Goal: Obtain resource: Download file/media

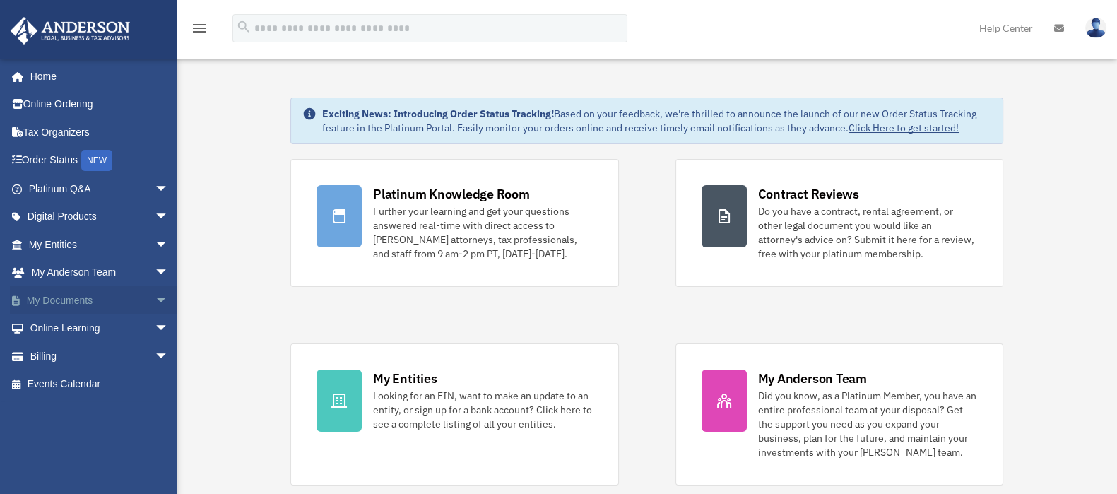
click at [155, 302] on span "arrow_drop_down" at bounding box center [169, 300] width 28 height 29
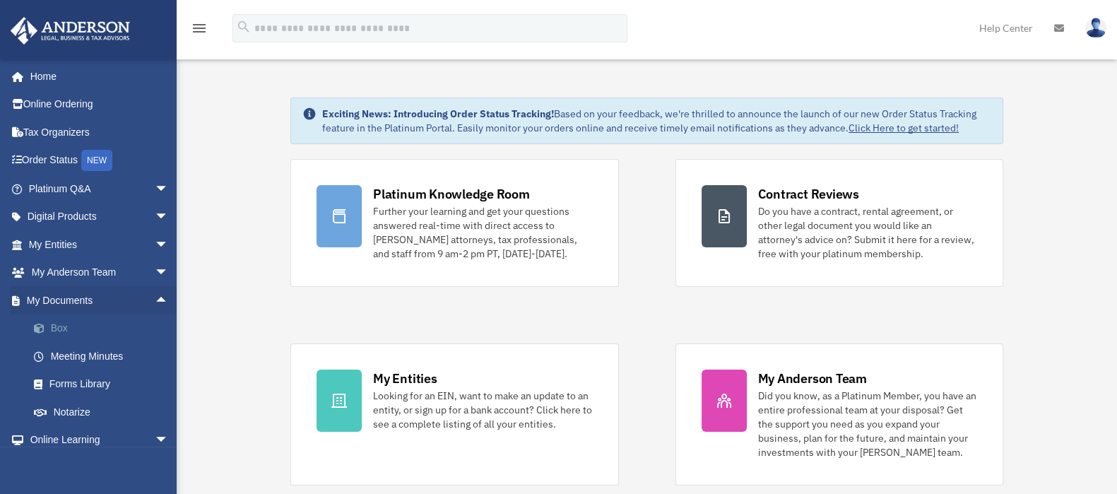
click at [63, 330] on link "Box" at bounding box center [105, 328] width 170 height 28
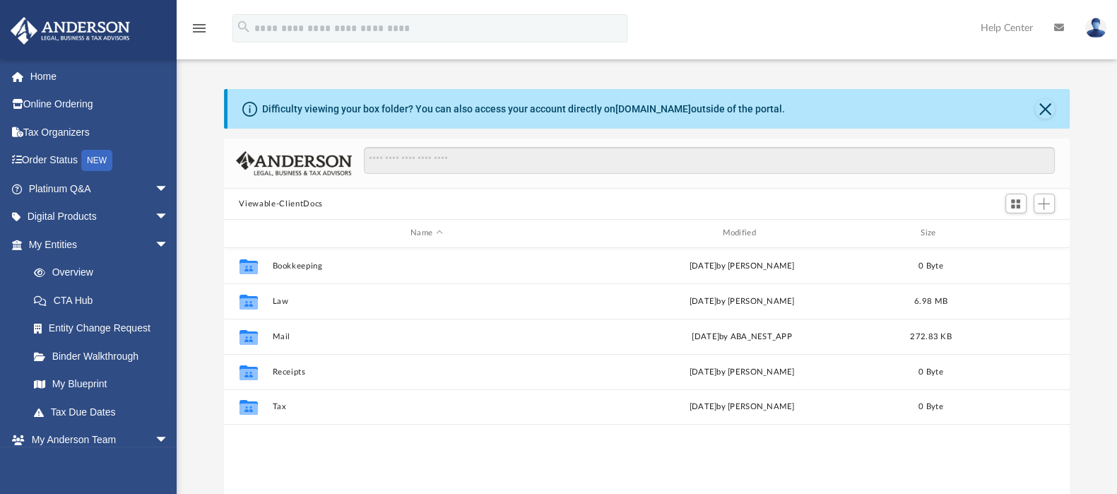
scroll to position [307, 833]
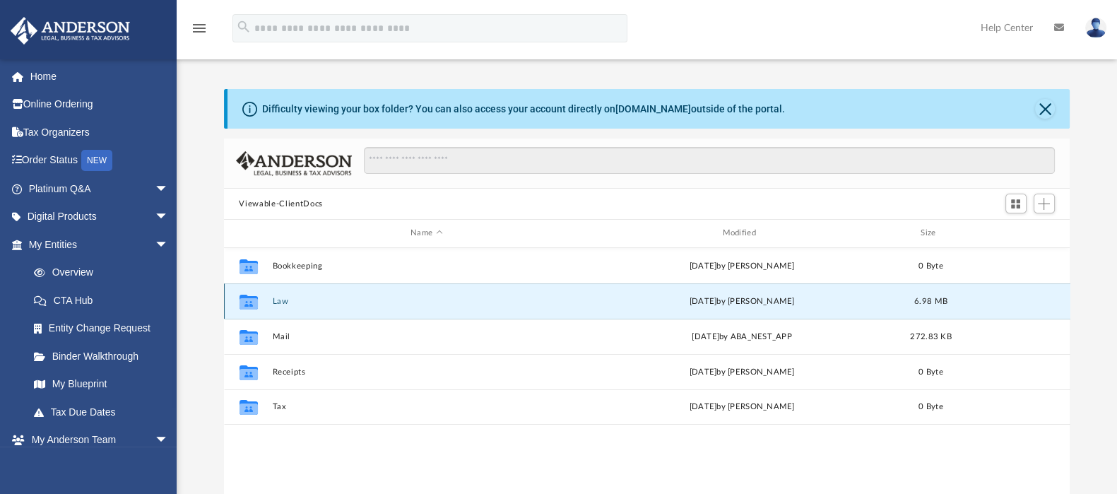
click at [282, 297] on button "Law" at bounding box center [426, 301] width 309 height 9
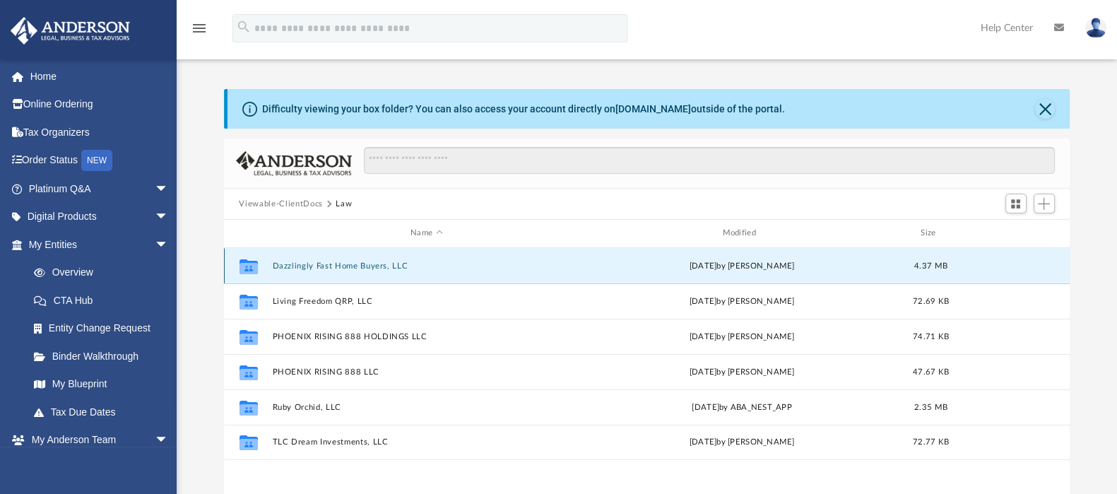
click at [346, 261] on button "Dazzlingly Fast Home Buyers, LLC" at bounding box center [426, 265] width 309 height 9
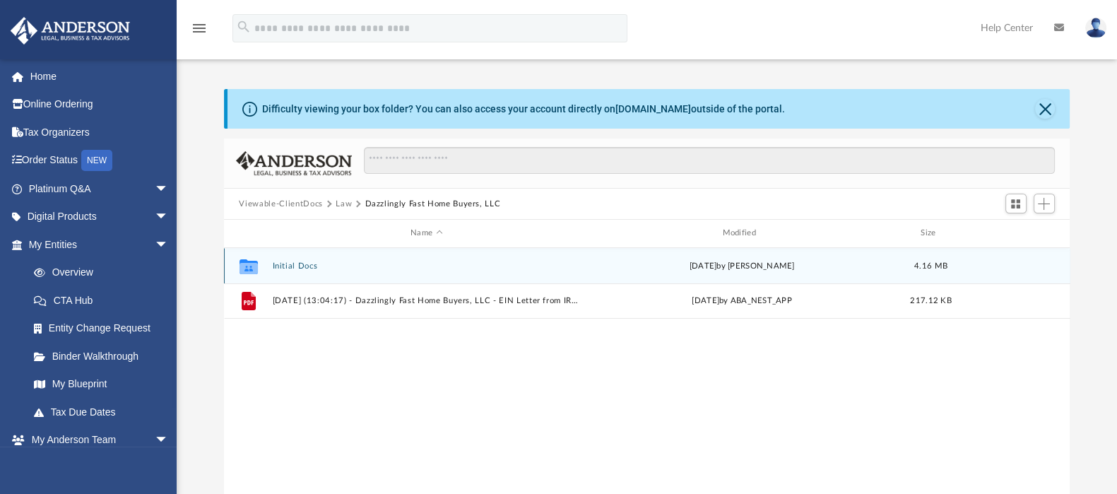
click at [301, 266] on button "Initial Docs" at bounding box center [426, 265] width 309 height 9
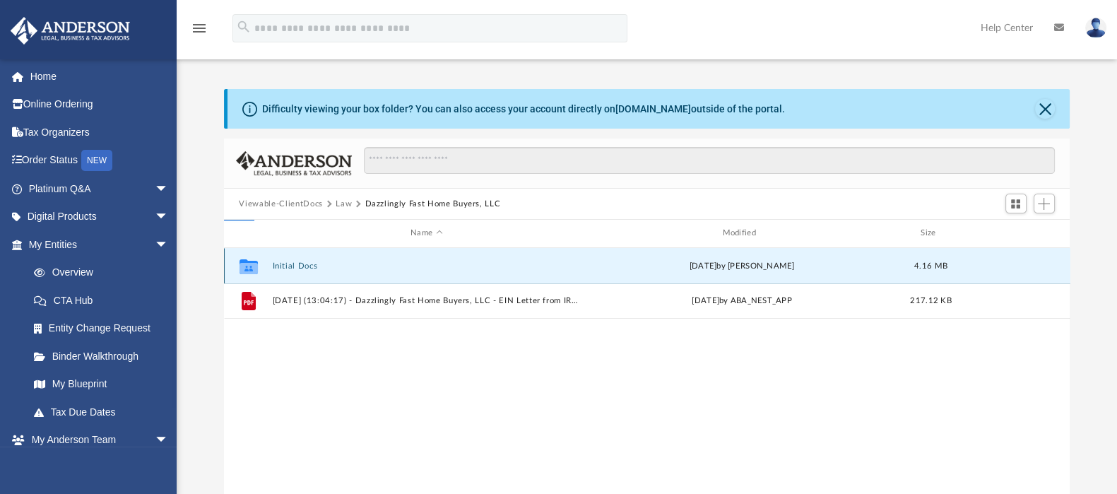
click at [301, 266] on button "Initial Docs" at bounding box center [426, 265] width 309 height 9
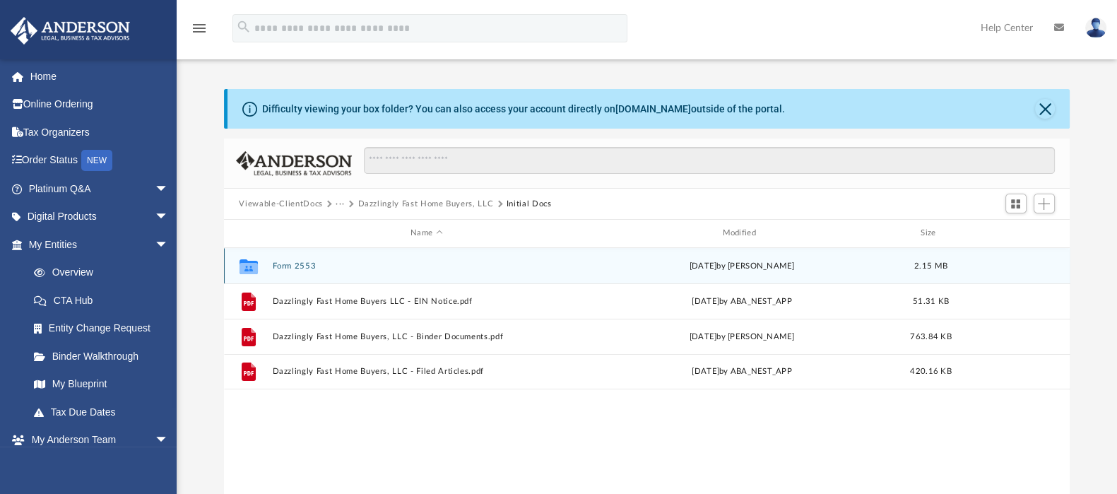
click at [291, 266] on button "Form 2553" at bounding box center [426, 265] width 309 height 9
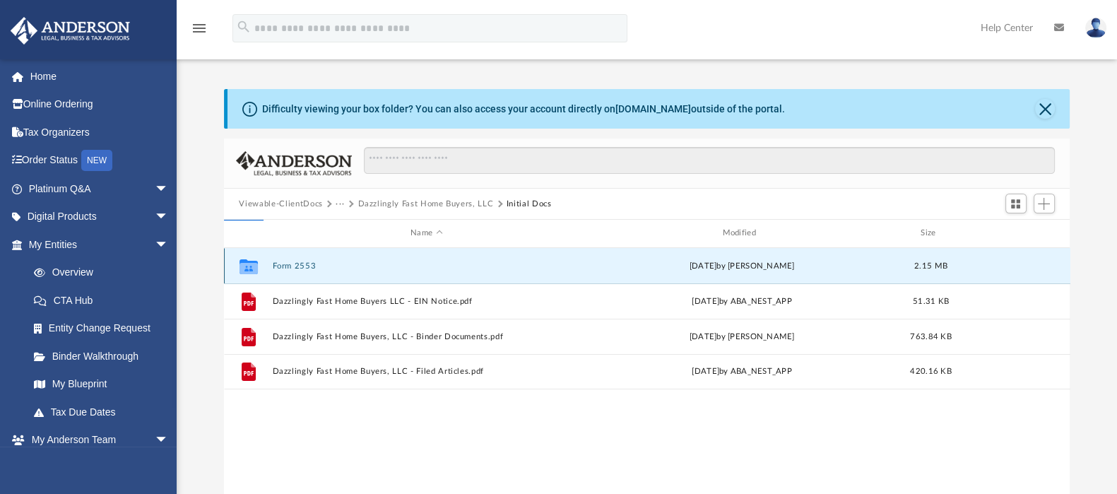
click at [291, 266] on button "Form 2553" at bounding box center [426, 265] width 309 height 9
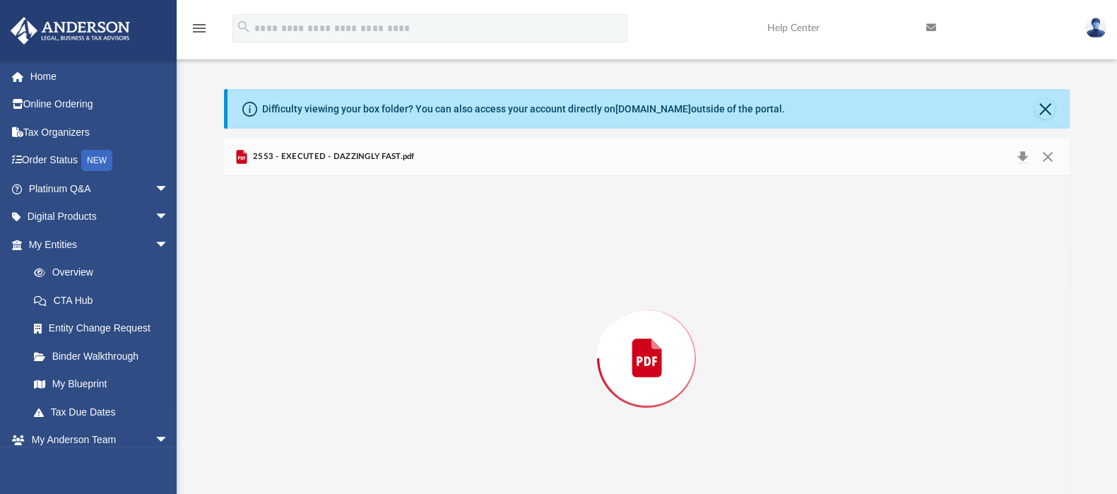
scroll to position [46, 0]
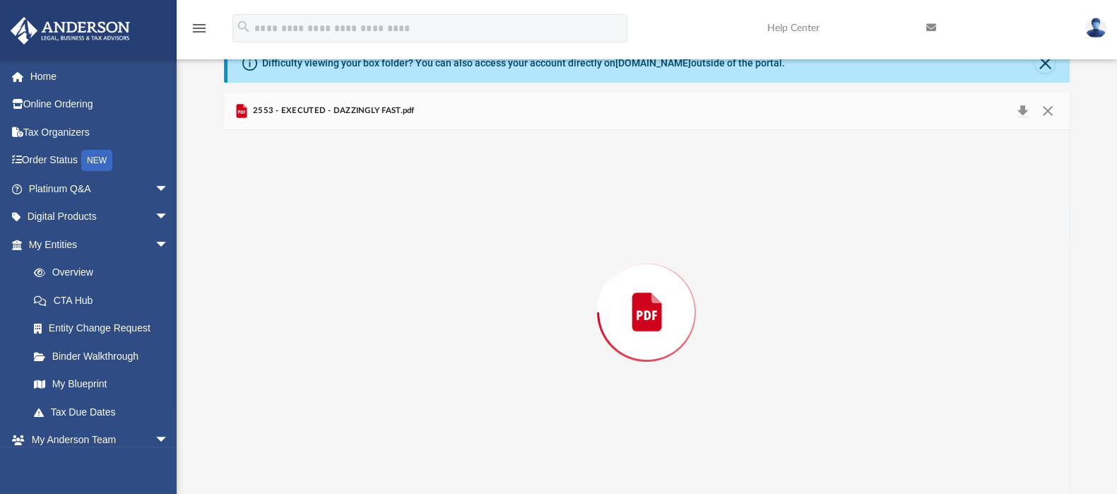
click at [291, 266] on div "Preview" at bounding box center [647, 312] width 846 height 364
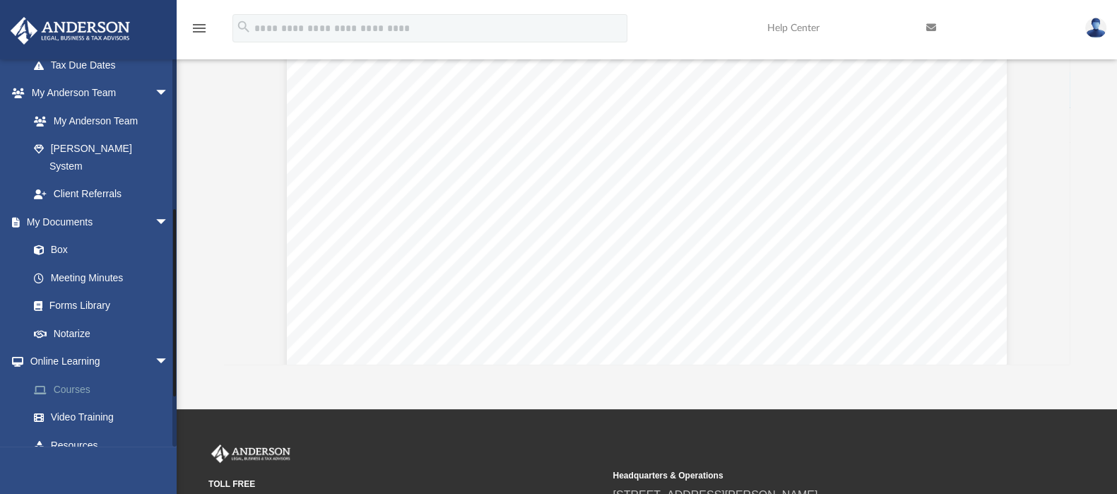
scroll to position [352, 0]
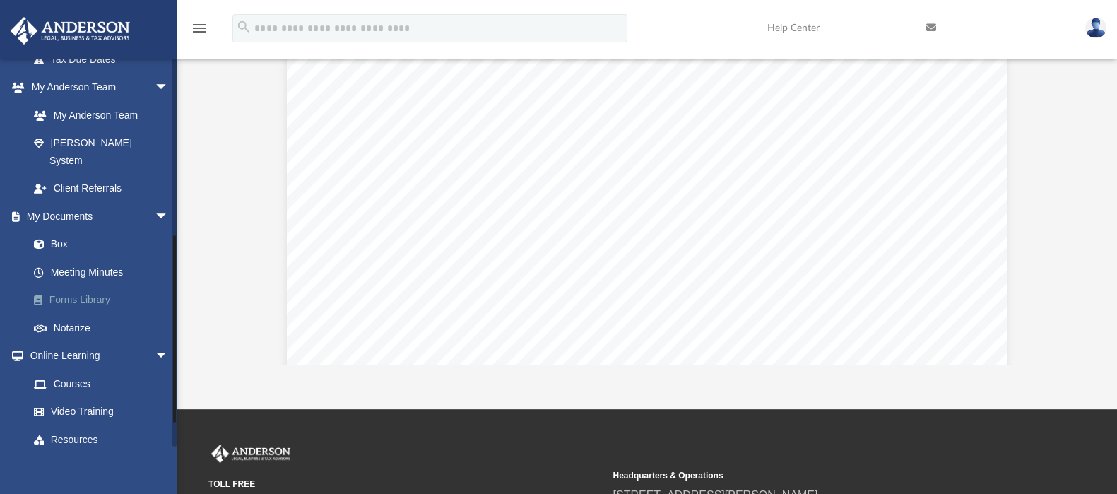
click at [95, 286] on link "Forms Library" at bounding box center [105, 300] width 170 height 28
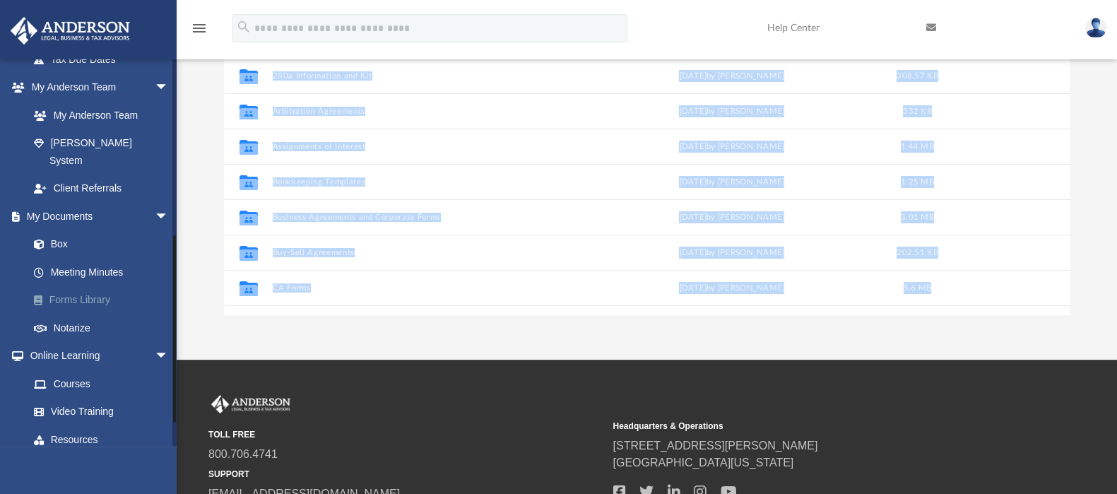
scroll to position [307, 833]
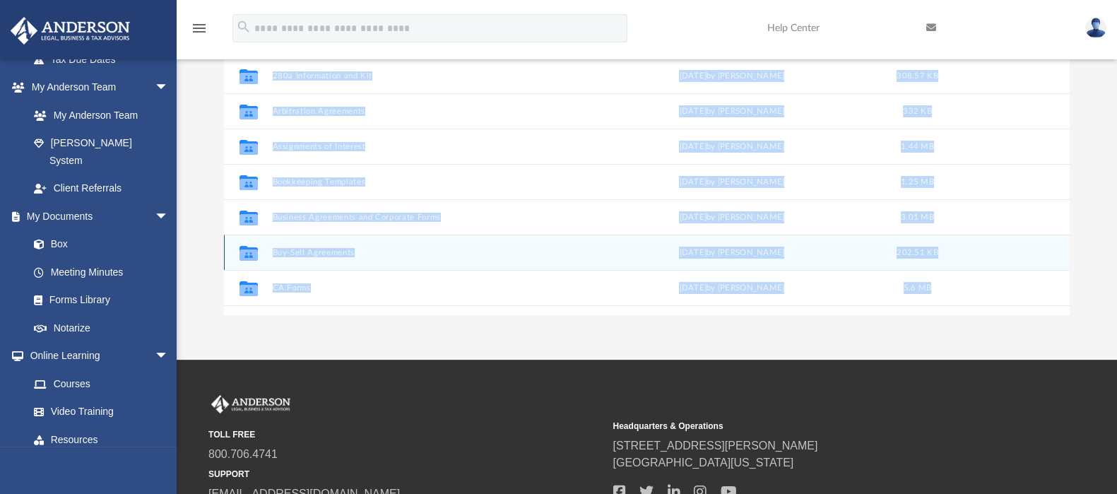
click at [459, 255] on button "Buy-Sell Agreements" at bounding box center [423, 252] width 302 height 9
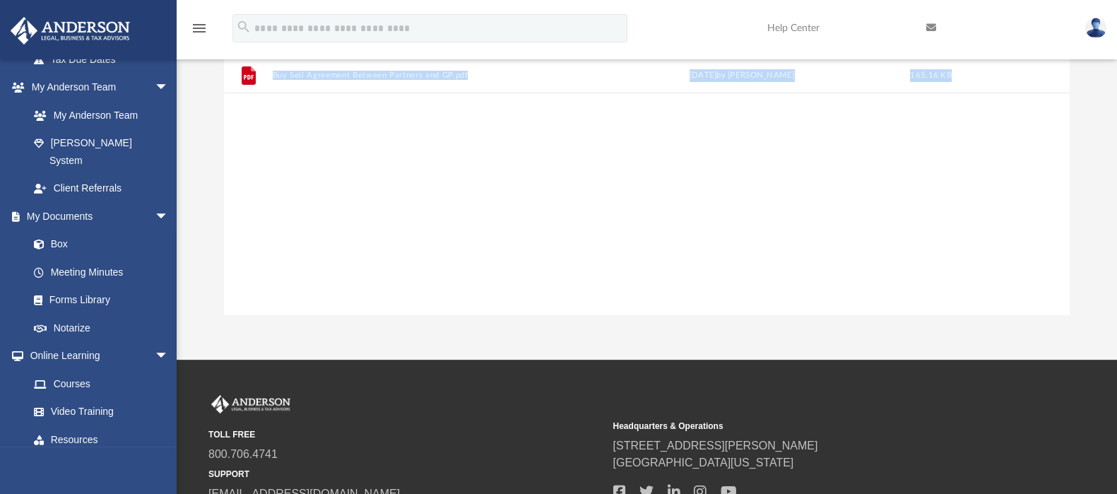
click at [541, 178] on div "File Buy Sell Agreement Between Partners and GP.docx [DATE] by [PERSON_NAME] 37…" at bounding box center [647, 169] width 846 height 292
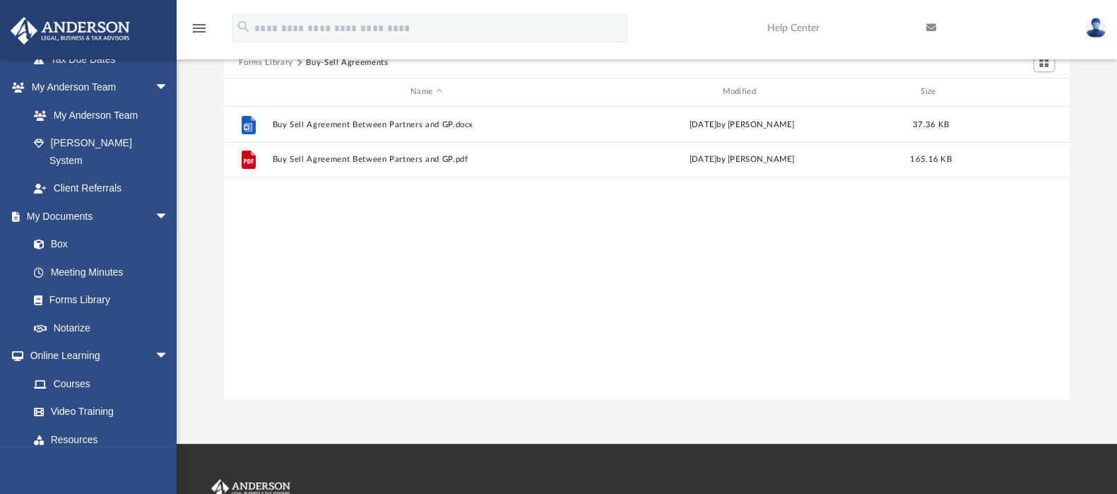
scroll to position [0, 0]
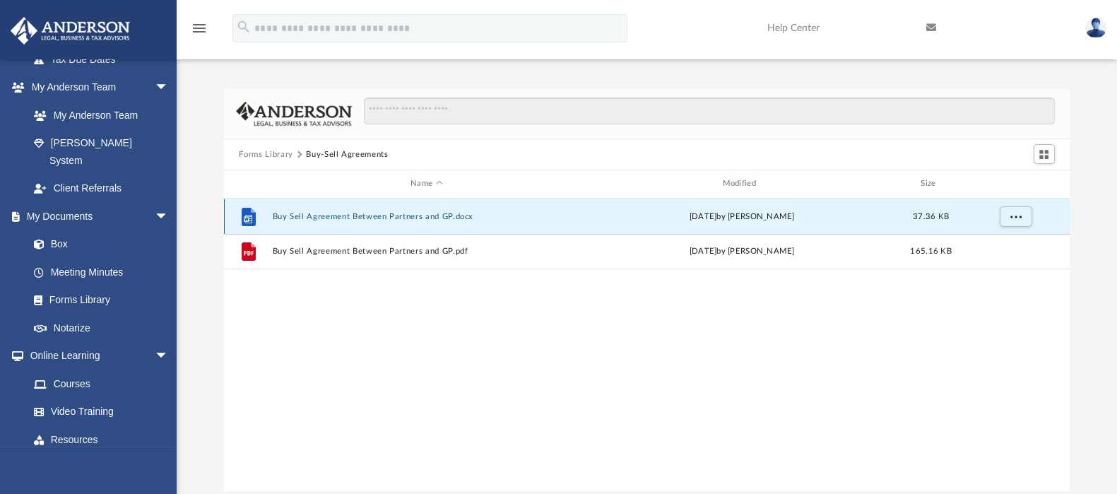
click at [375, 217] on button "Buy Sell Agreement Between Partners and GP.docx" at bounding box center [426, 216] width 309 height 9
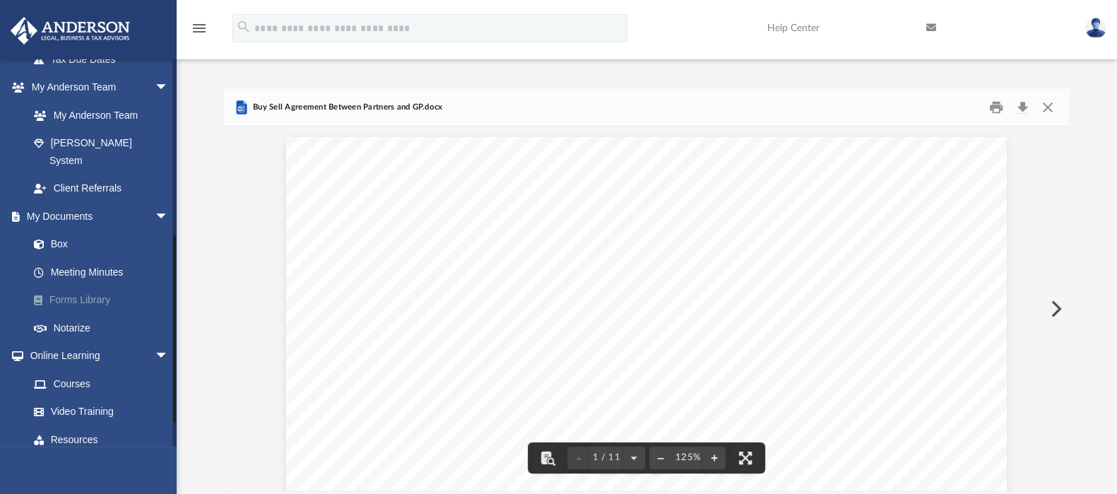
click at [79, 290] on link "Forms Library" at bounding box center [105, 300] width 170 height 28
click at [83, 286] on link "Forms Library" at bounding box center [105, 300] width 170 height 28
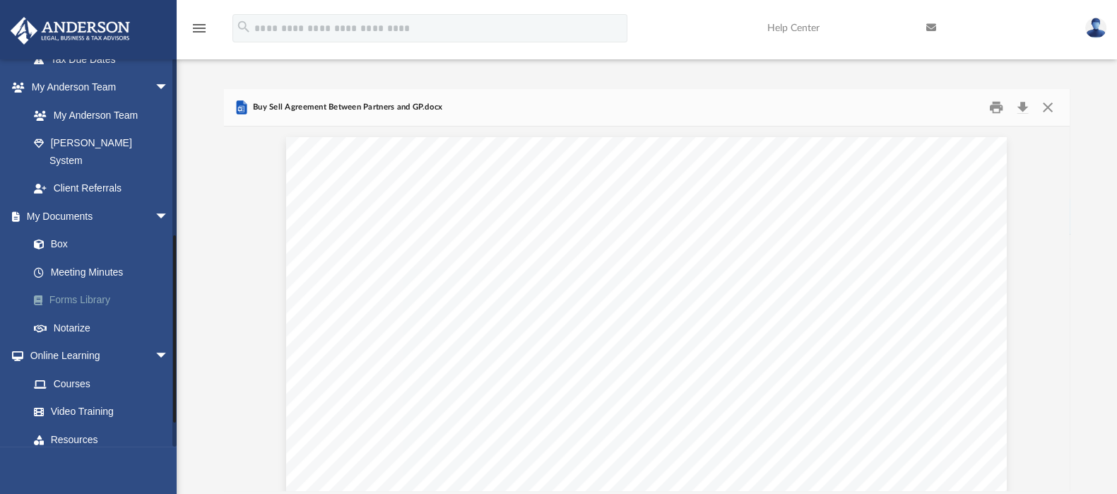
click at [76, 286] on link "Forms Library" at bounding box center [105, 300] width 170 height 28
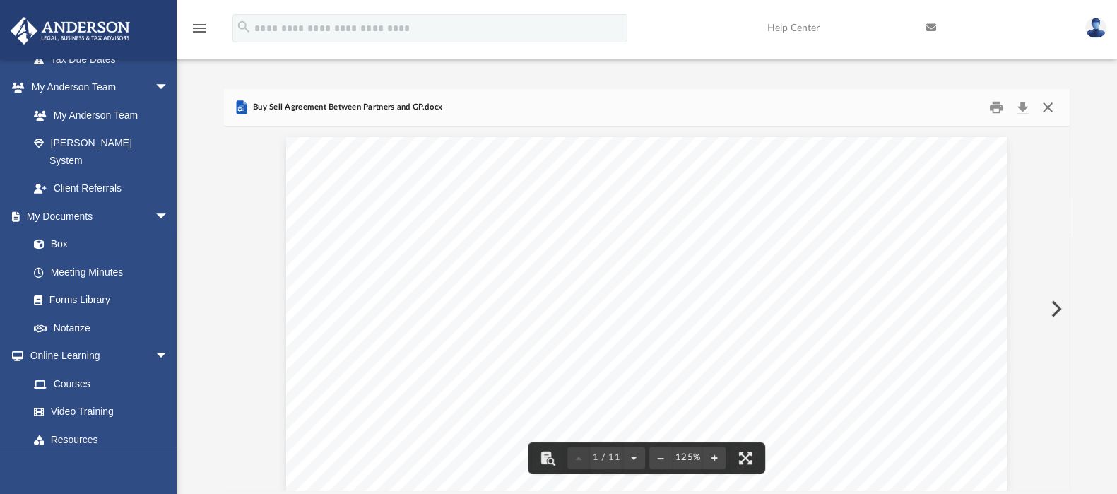
click at [1053, 107] on button "Close" at bounding box center [1047, 108] width 25 height 22
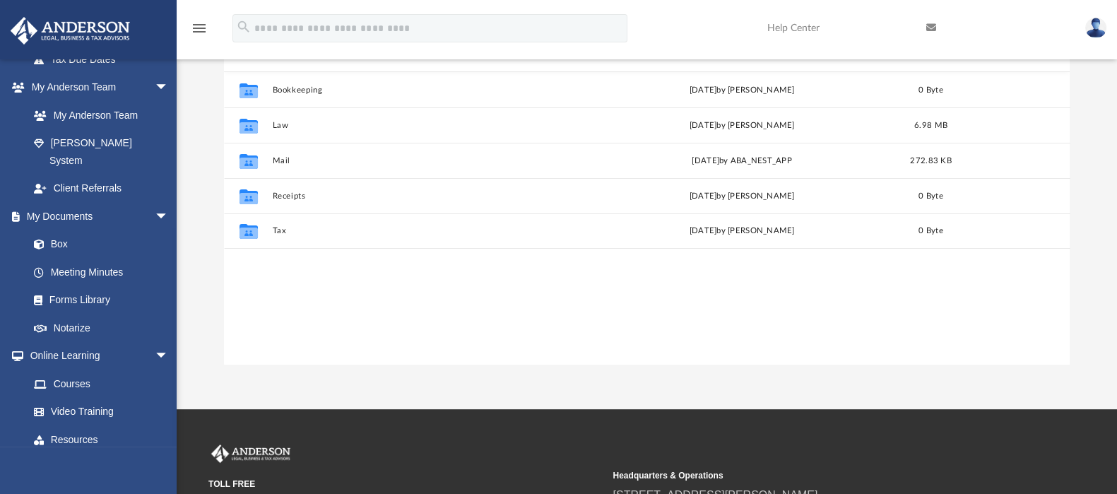
scroll to position [307, 833]
click at [97, 286] on link "Forms Library" at bounding box center [105, 300] width 170 height 28
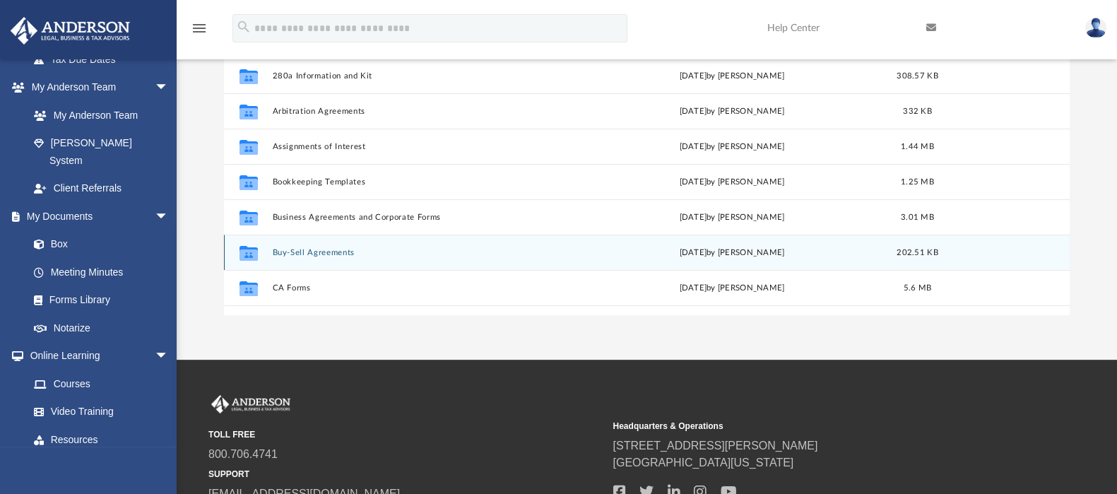
scroll to position [88, 0]
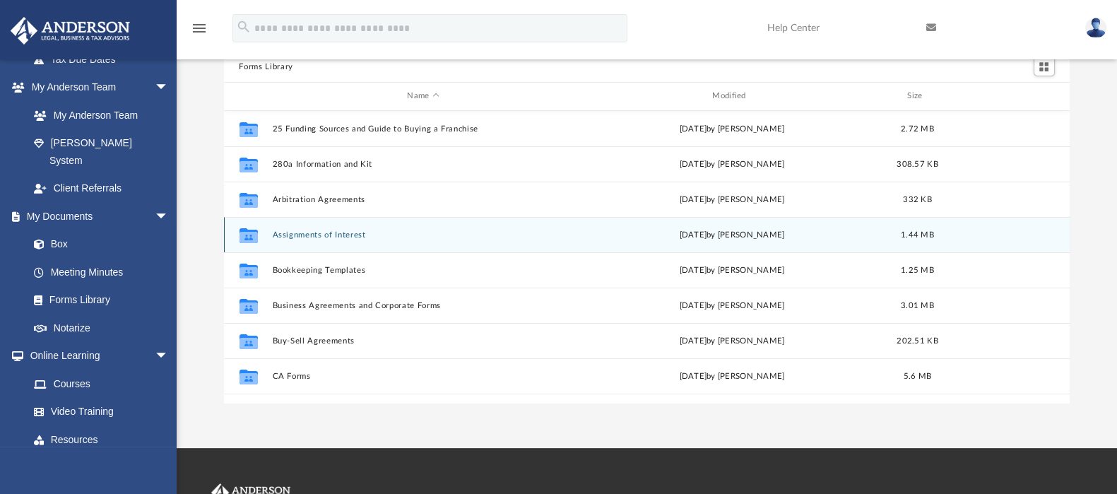
click at [305, 239] on div "Collaborated Folder Assignments of Interest [DATE] by [PERSON_NAME] 1.44 MB" at bounding box center [647, 234] width 846 height 35
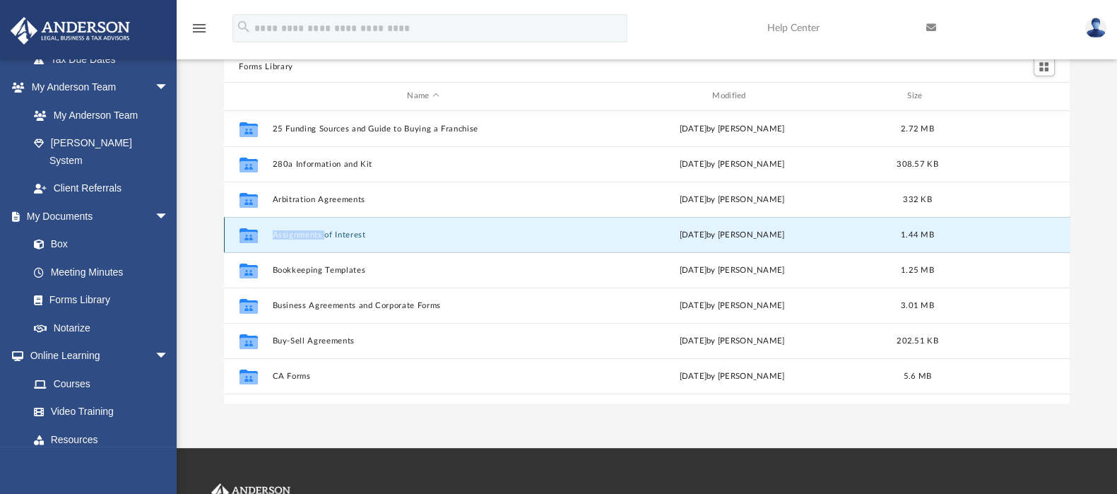
click at [305, 239] on div "Collaborated Folder Assignments of Interest [DATE] by [PERSON_NAME] 1.44 MB" at bounding box center [647, 234] width 846 height 35
click at [357, 230] on button "Assignments of Interest" at bounding box center [423, 234] width 302 height 9
click at [362, 231] on button "Assignments of Interest" at bounding box center [423, 234] width 302 height 9
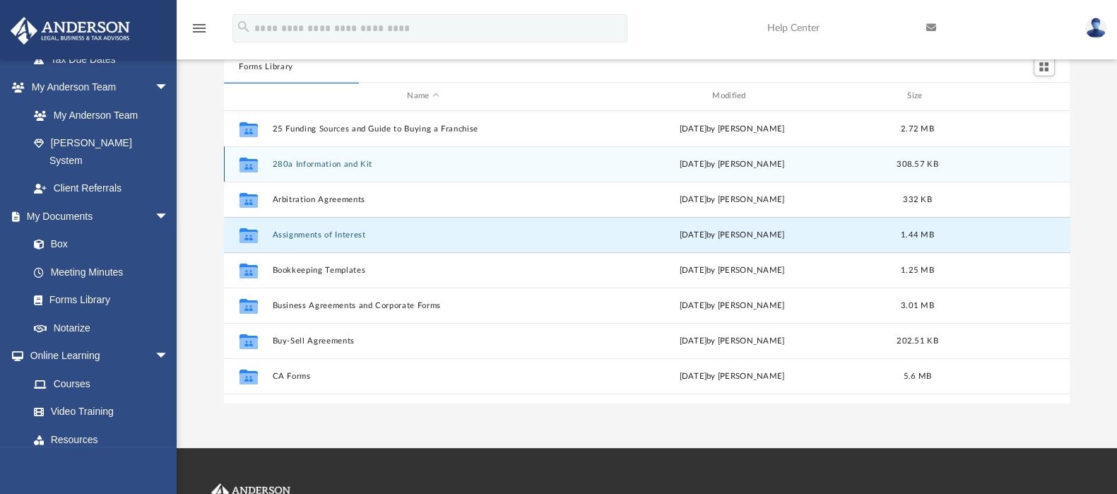
click at [478, 176] on div "Collaborated Folder 280a Information and Kit [DATE] by [PERSON_NAME] 308.57 KB" at bounding box center [647, 163] width 846 height 35
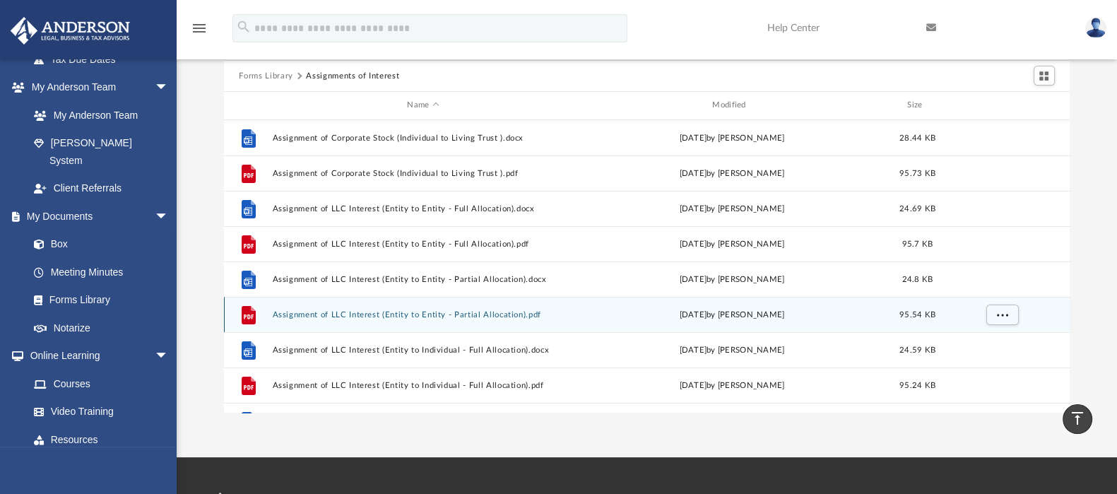
scroll to position [0, 0]
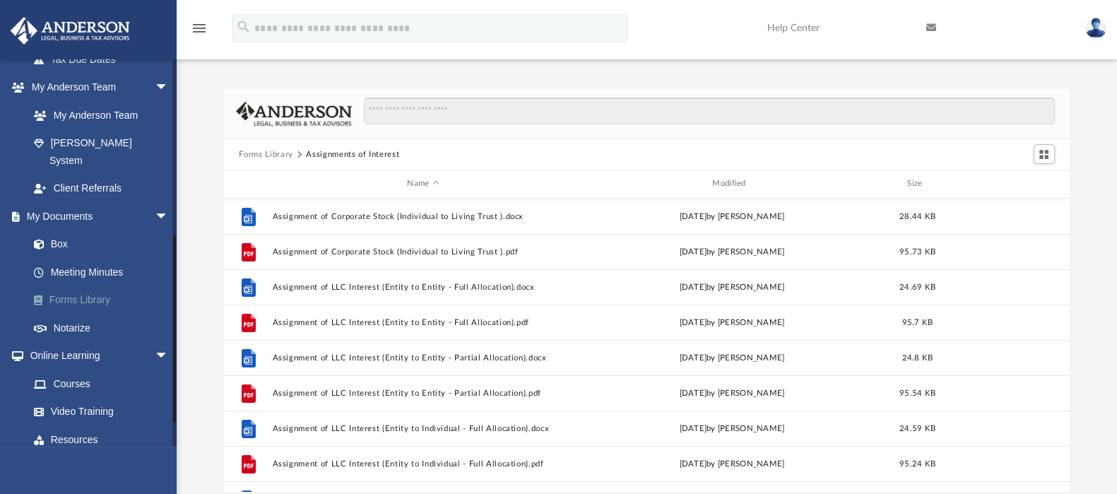
click at [74, 286] on link "Forms Library" at bounding box center [105, 300] width 170 height 28
click at [1047, 155] on span "Switch to Grid View" at bounding box center [1043, 154] width 12 height 12
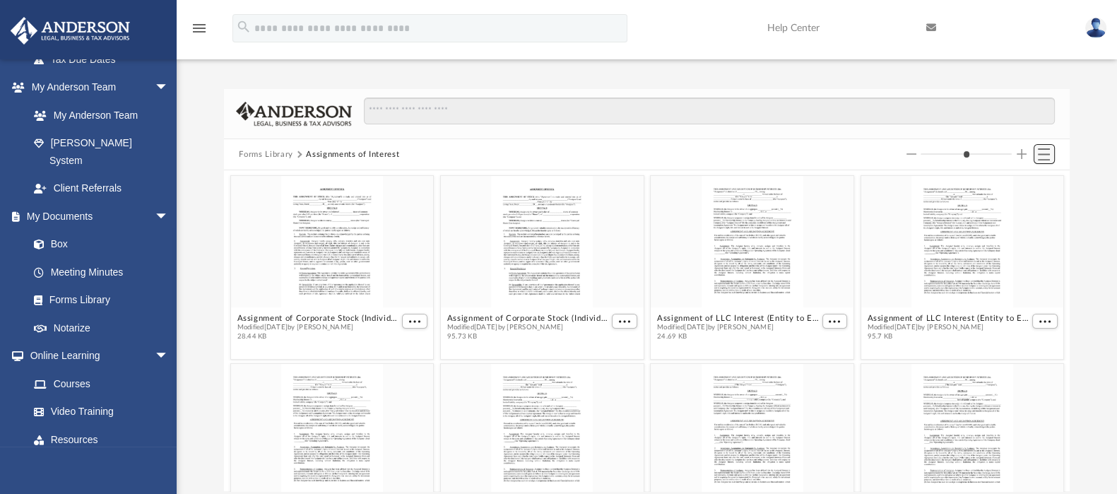
scroll to position [307, 833]
click at [1047, 155] on span "Switch to List View" at bounding box center [1043, 154] width 12 height 12
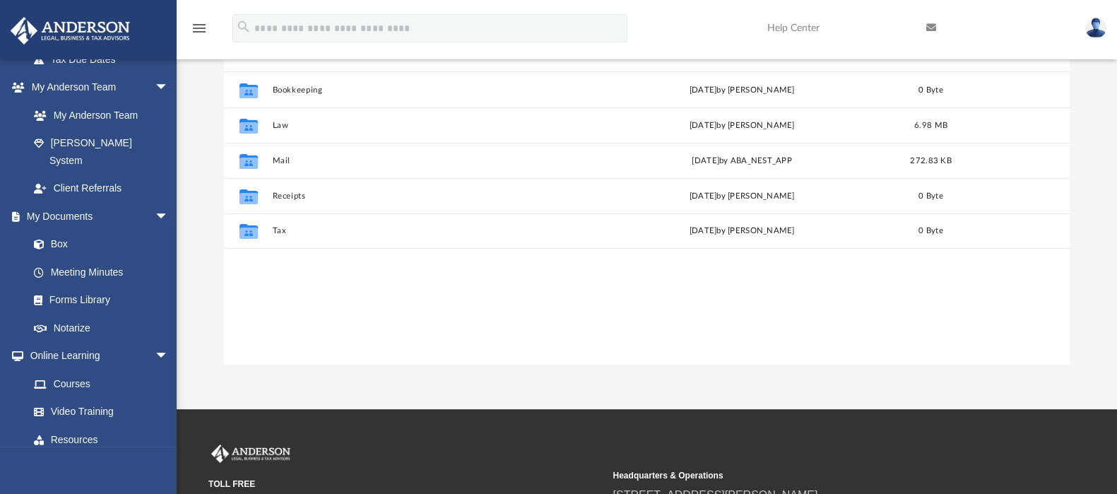
scroll to position [307, 833]
click at [78, 286] on link "Forms Library" at bounding box center [105, 300] width 170 height 28
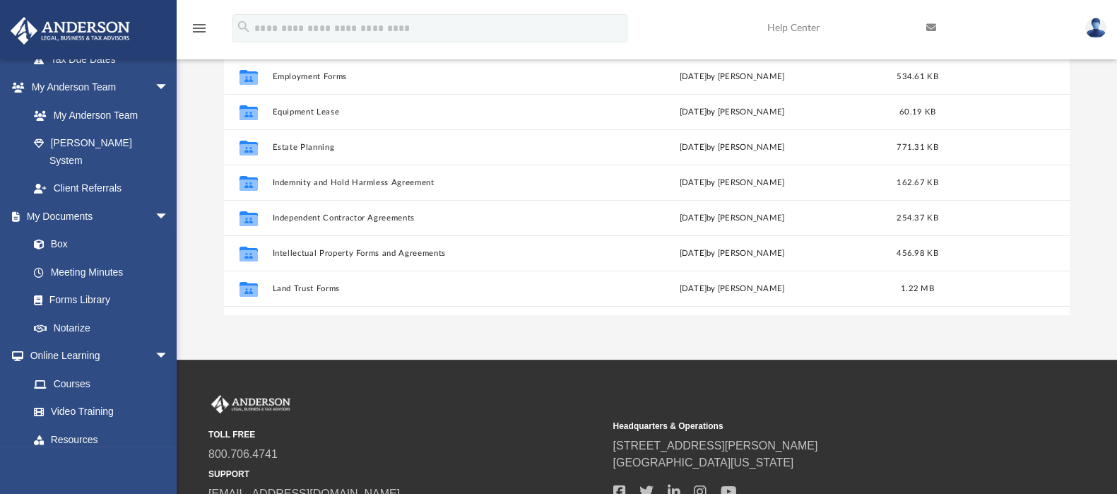
scroll to position [388, 0]
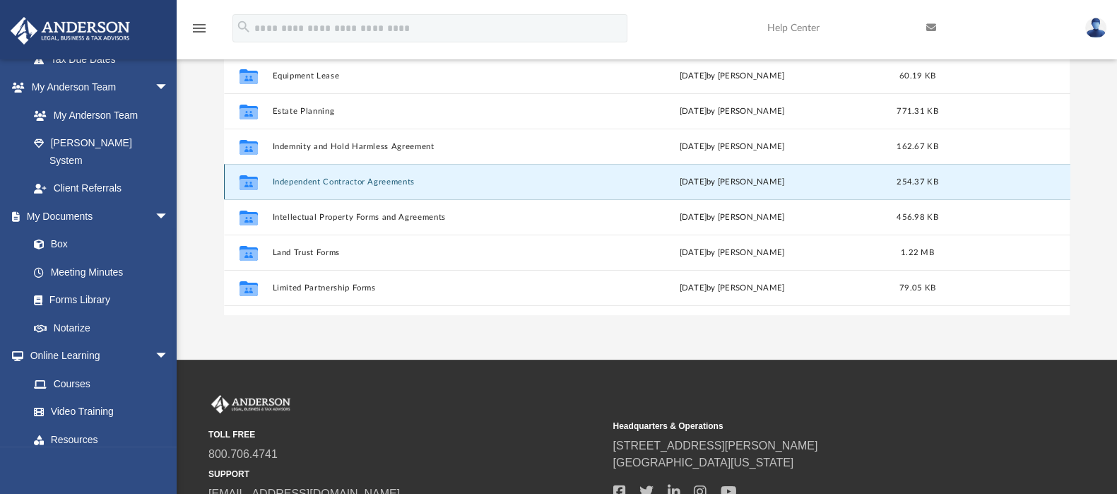
click at [345, 178] on button "Independent Contractor Agreements" at bounding box center [423, 181] width 302 height 9
click at [346, 178] on button "Independent Contractor Agreements" at bounding box center [423, 181] width 302 height 9
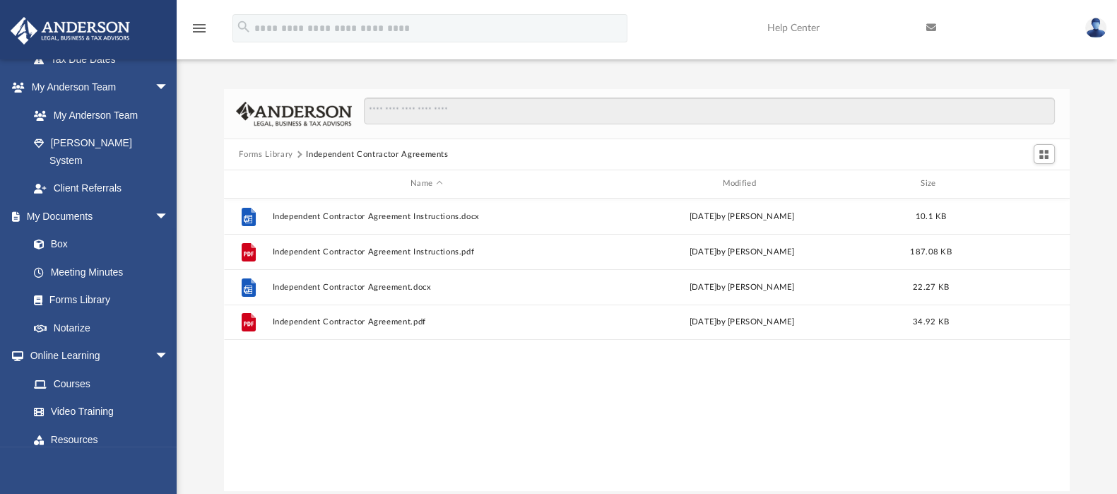
scroll to position [0, 0]
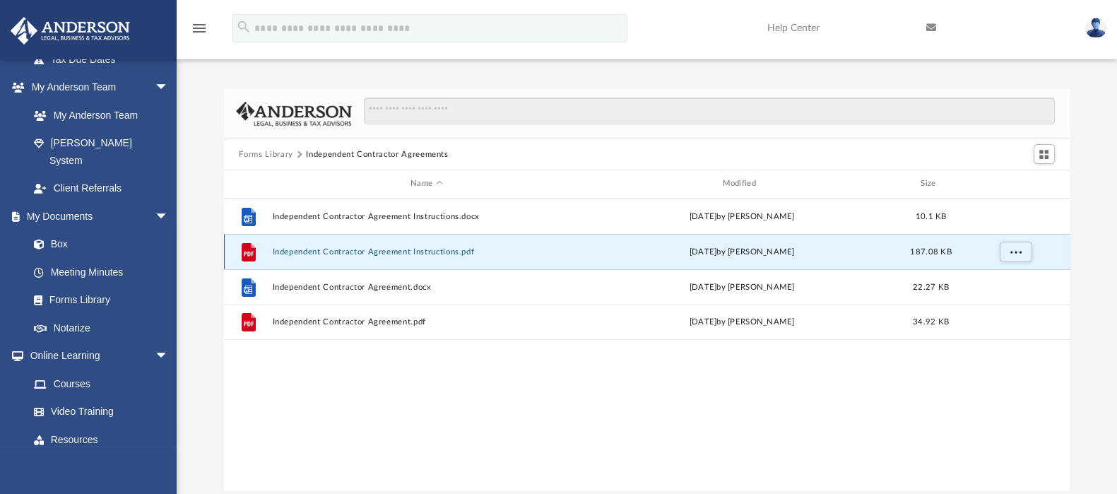
click at [400, 249] on button "Independent Contractor Agreement Instructions.pdf" at bounding box center [426, 251] width 309 height 9
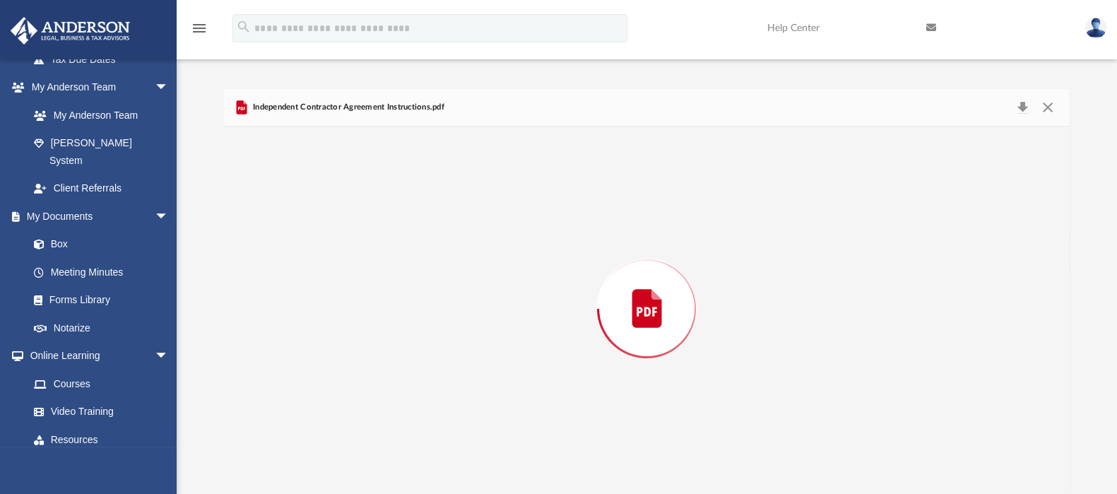
click at [400, 249] on div "Preview" at bounding box center [647, 308] width 846 height 364
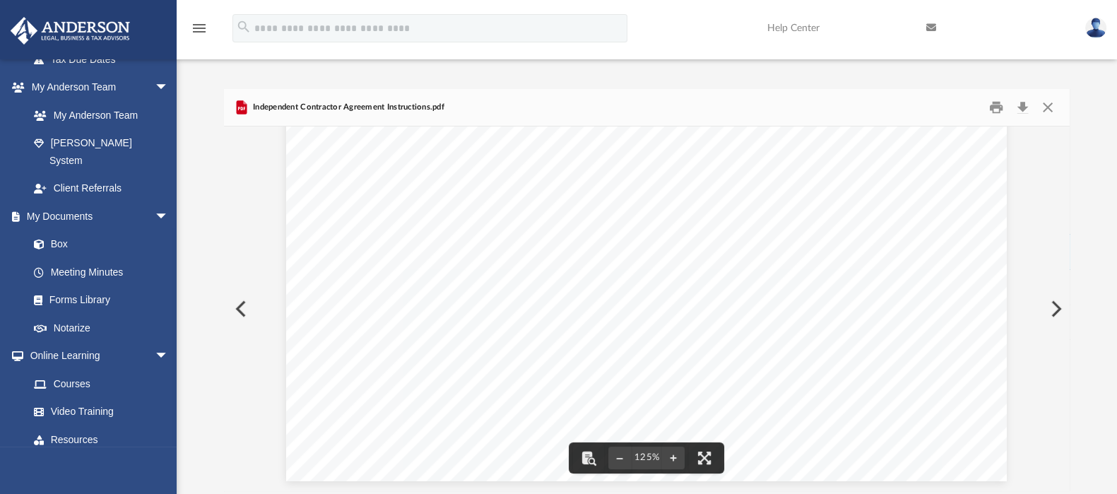
click at [244, 306] on button "Preview" at bounding box center [239, 309] width 31 height 40
click at [1052, 311] on button "Preview" at bounding box center [1054, 309] width 31 height 40
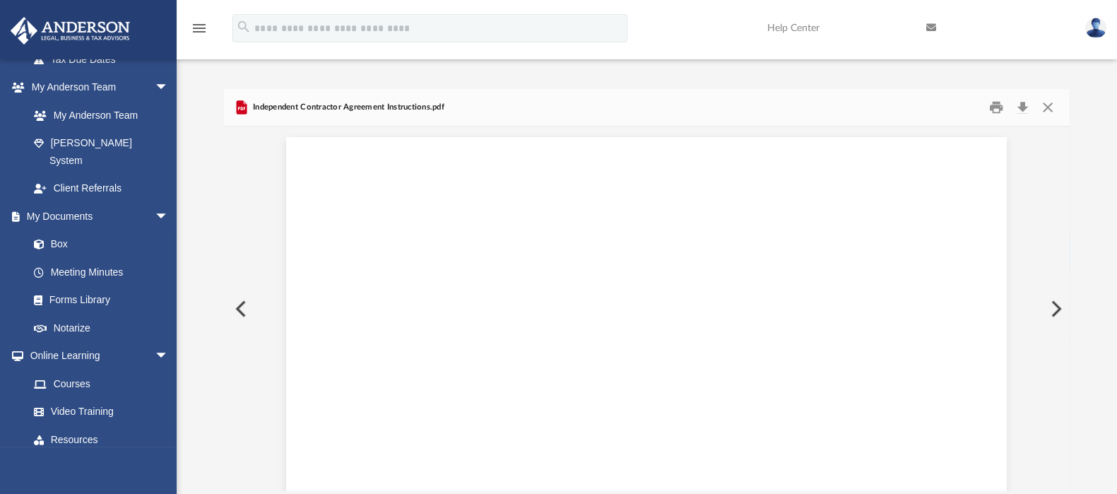
click at [1052, 311] on button "Preview" at bounding box center [1054, 309] width 31 height 40
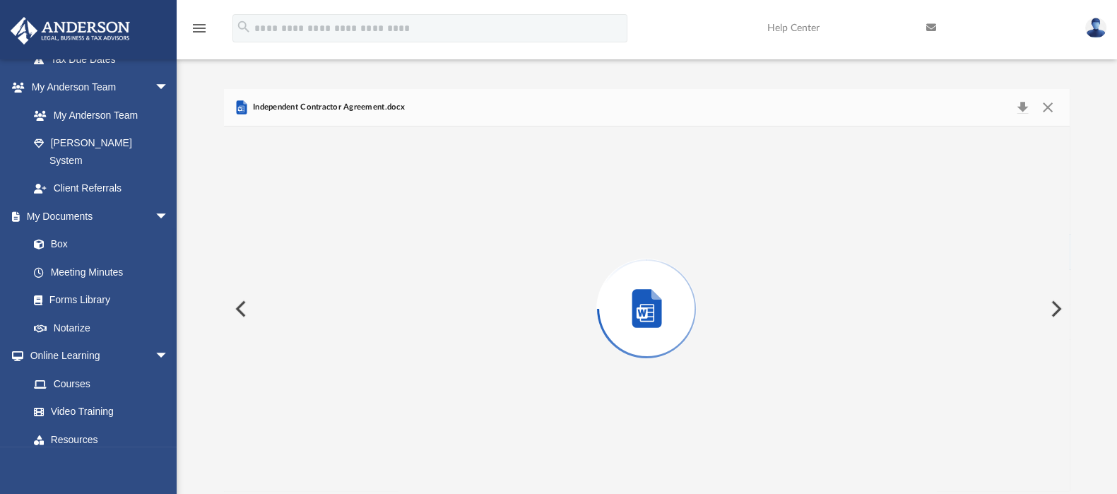
click at [1052, 310] on button "Preview" at bounding box center [1054, 309] width 31 height 40
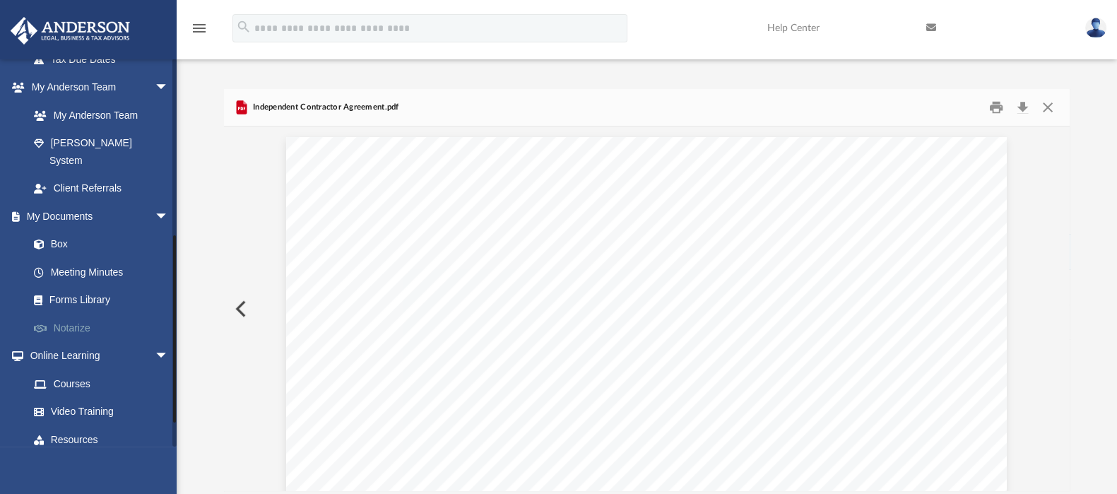
scroll to position [2860, 0]
click at [130, 286] on link "Forms Library" at bounding box center [105, 300] width 170 height 28
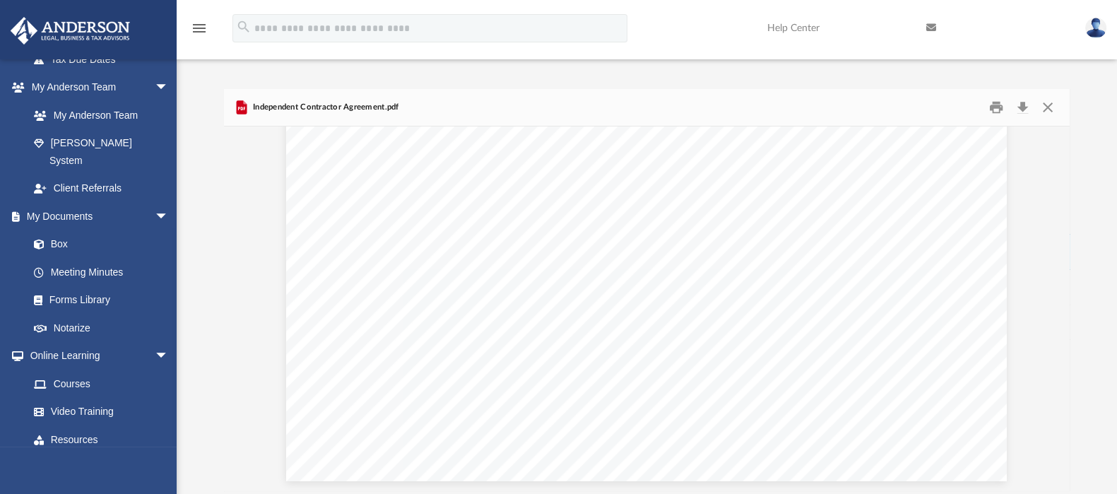
scroll to position [294, 0]
